Goal: Task Accomplishment & Management: Manage account settings

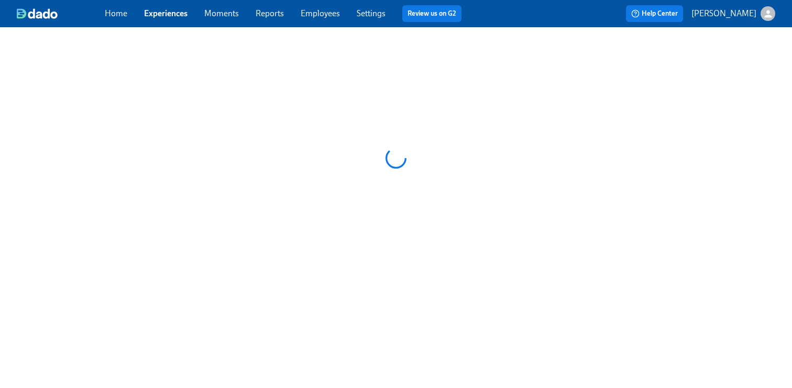
click at [328, 17] on link "Employees" at bounding box center [320, 13] width 39 height 10
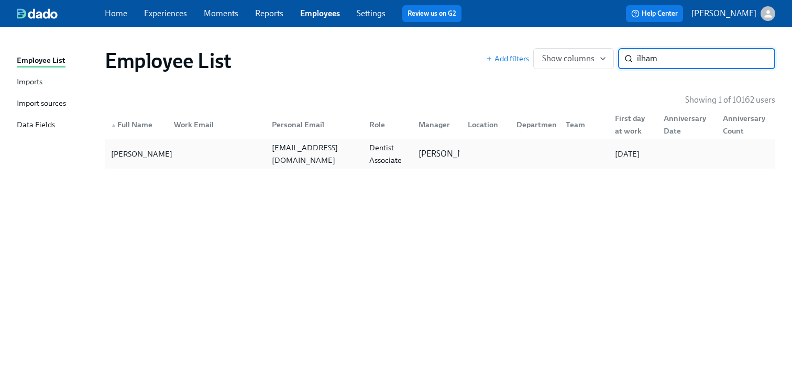
type input "ilham"
click at [121, 159] on div "[PERSON_NAME]" at bounding box center [142, 154] width 70 height 13
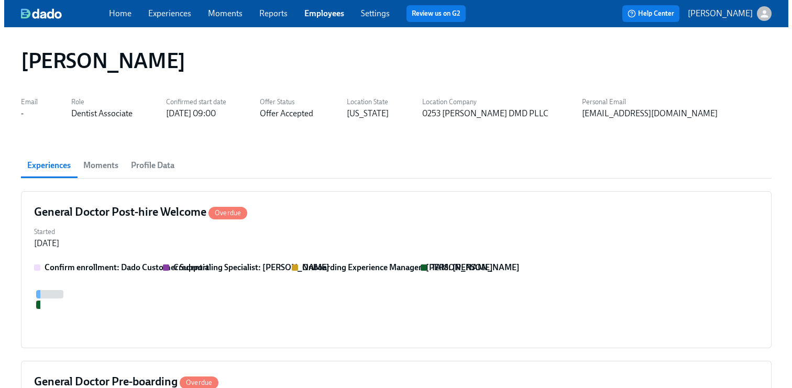
scroll to position [0, 1065]
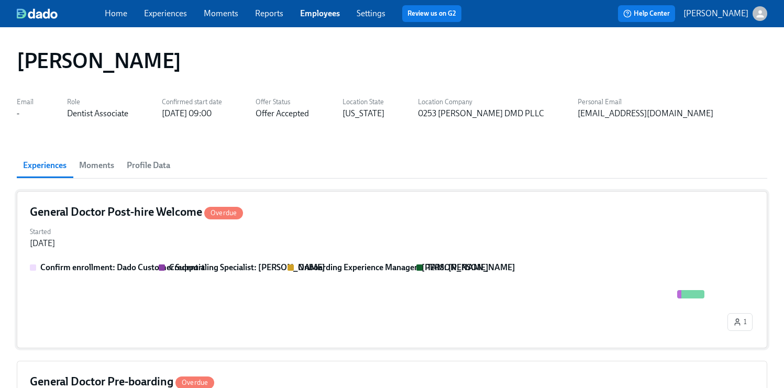
click at [332, 223] on div "General Doctor Post-hire Welcome Overdue Started [DATE] Confirm enrollment: Dad…" at bounding box center [392, 269] width 751 height 157
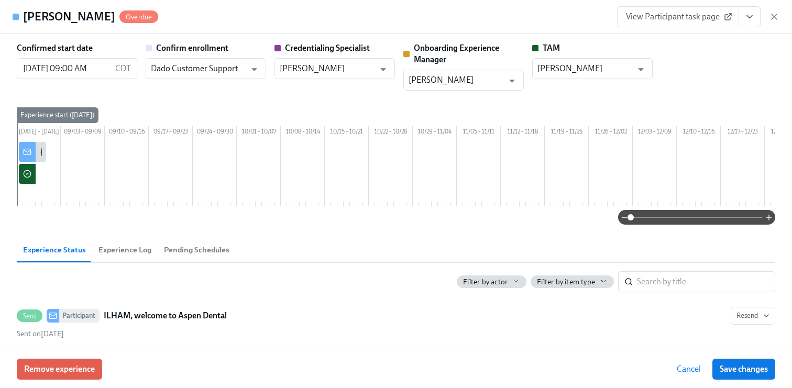
scroll to position [0, 1619]
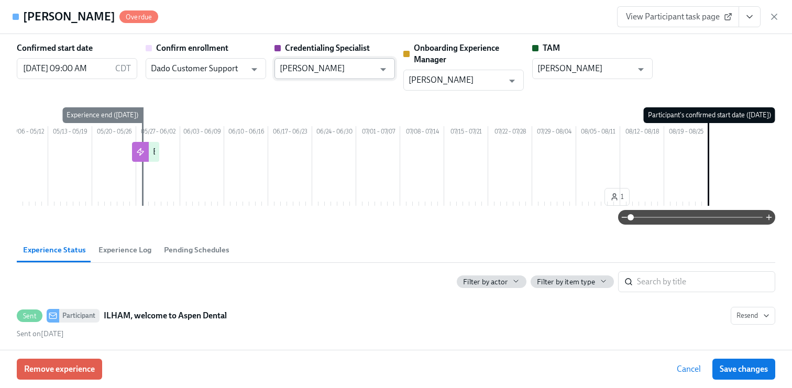
click at [338, 72] on input "[PERSON_NAME]" at bounding box center [327, 68] width 95 height 21
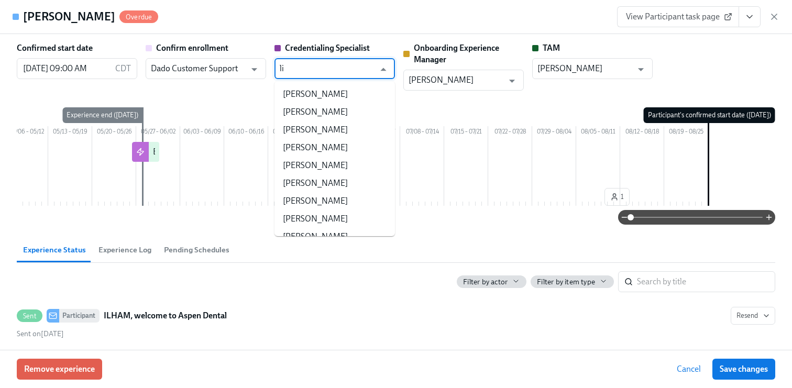
scroll to position [0, 0]
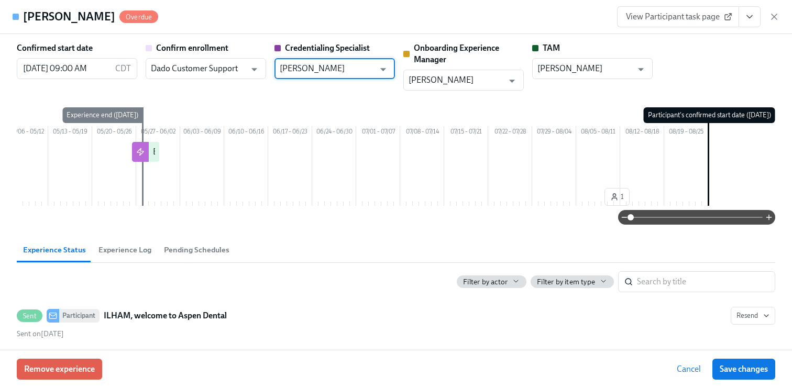
click at [370, 71] on input "[PERSON_NAME]" at bounding box center [327, 68] width 95 height 21
click at [366, 90] on li "[PERSON_NAME]" at bounding box center [335, 94] width 120 height 18
type input "[PERSON_NAME]"
click at [762, 376] on button "Save changes" at bounding box center [743, 369] width 63 height 21
